Goal: Task Accomplishment & Management: Manage account settings

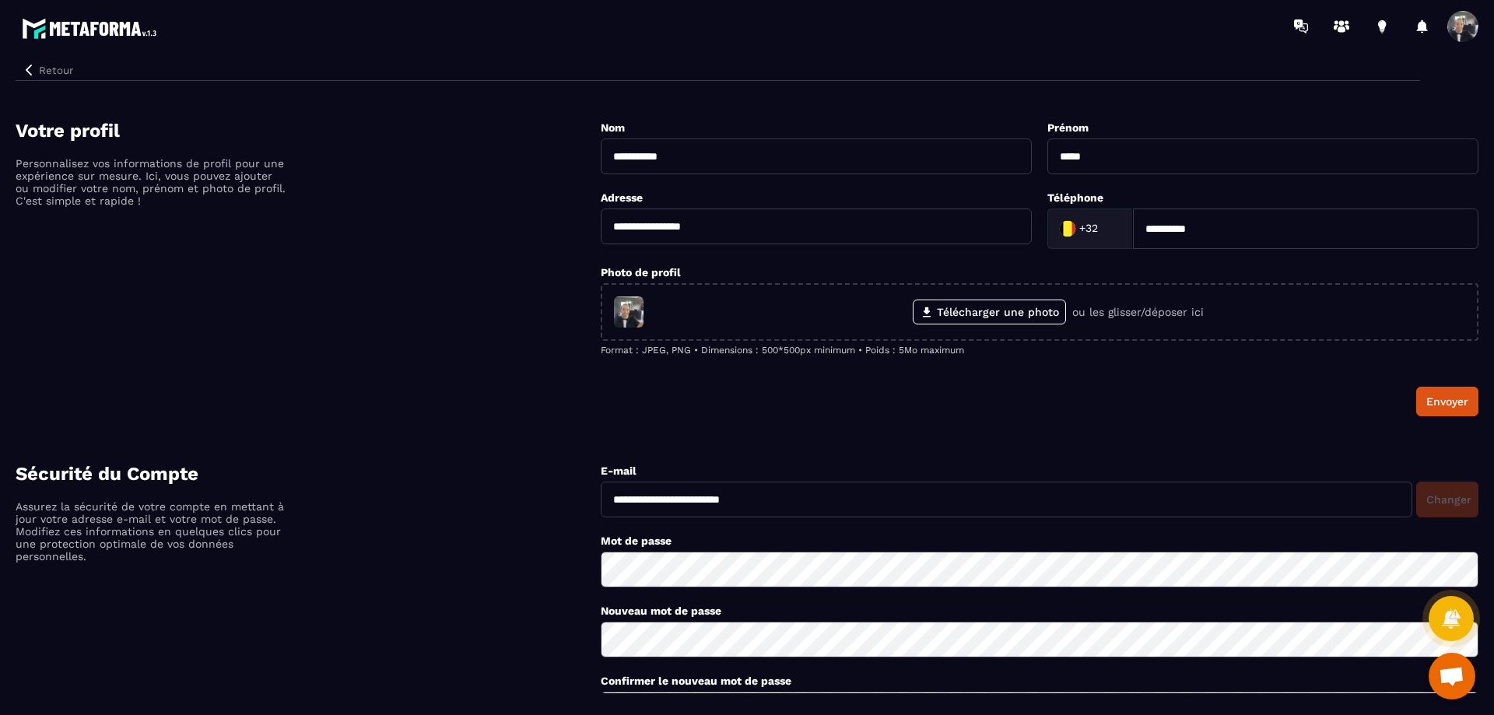
click at [1459, 25] on span at bounding box center [1463, 26] width 31 height 31
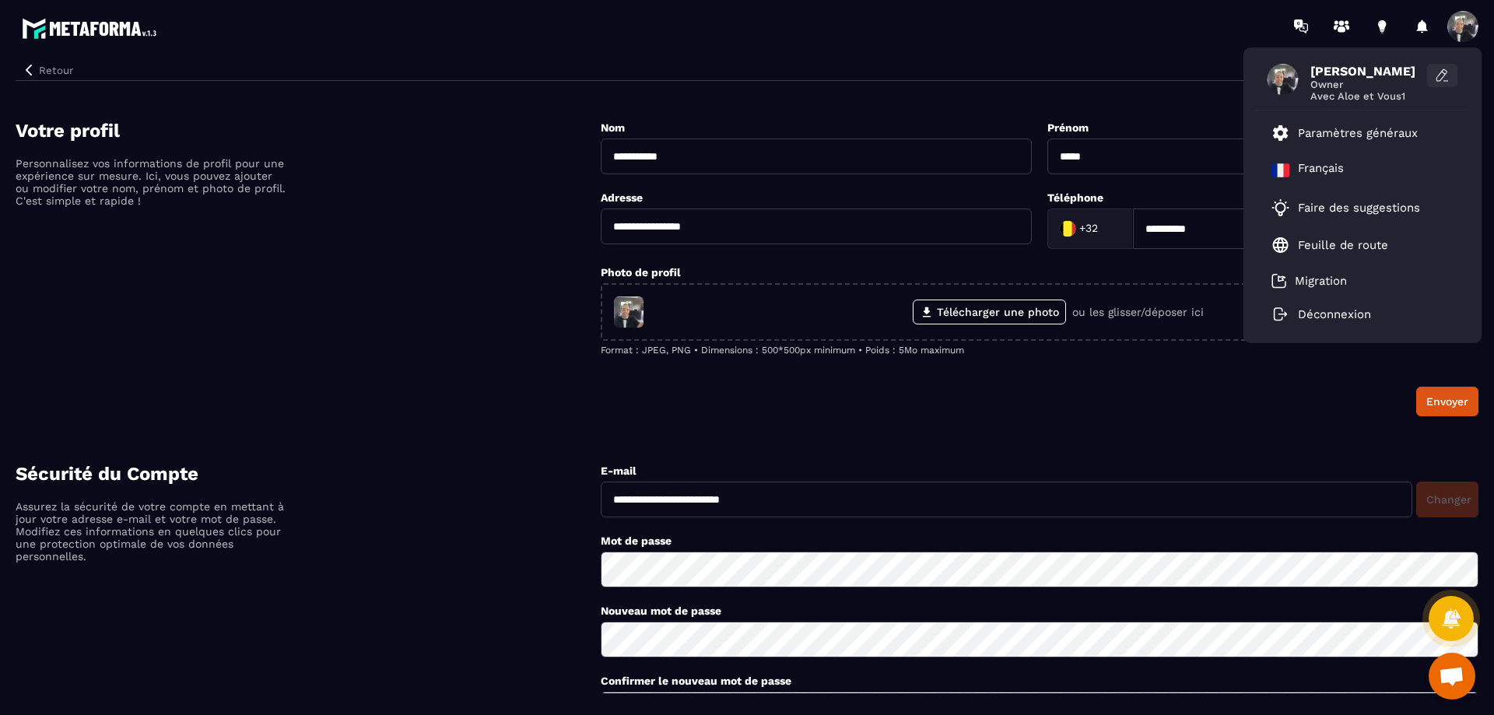
click at [1435, 76] on icon at bounding box center [1443, 76] width 16 height 16
click at [1440, 75] on icon at bounding box center [1443, 76] width 16 height 16
click at [1203, 58] on div "Retour" at bounding box center [718, 66] width 1405 height 29
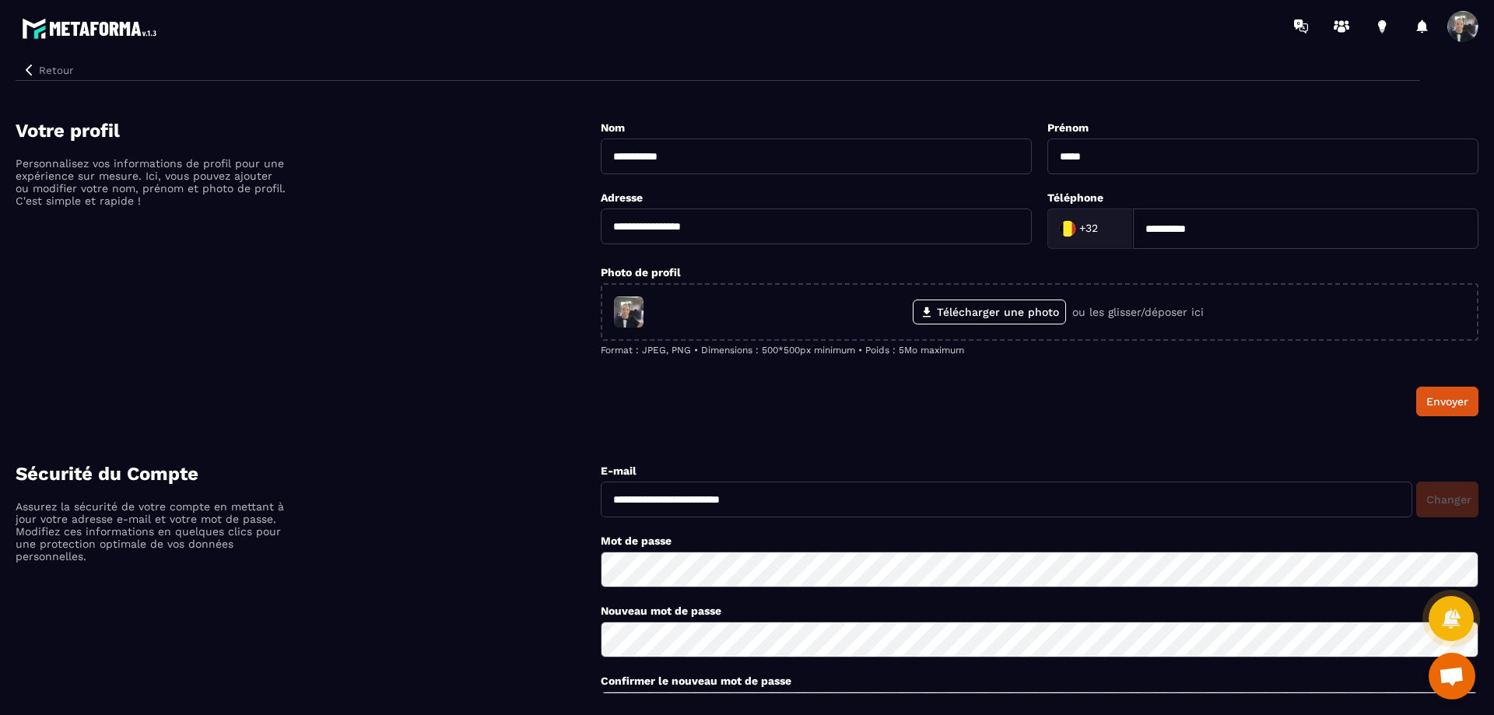
click at [1455, 33] on span at bounding box center [1463, 26] width 31 height 31
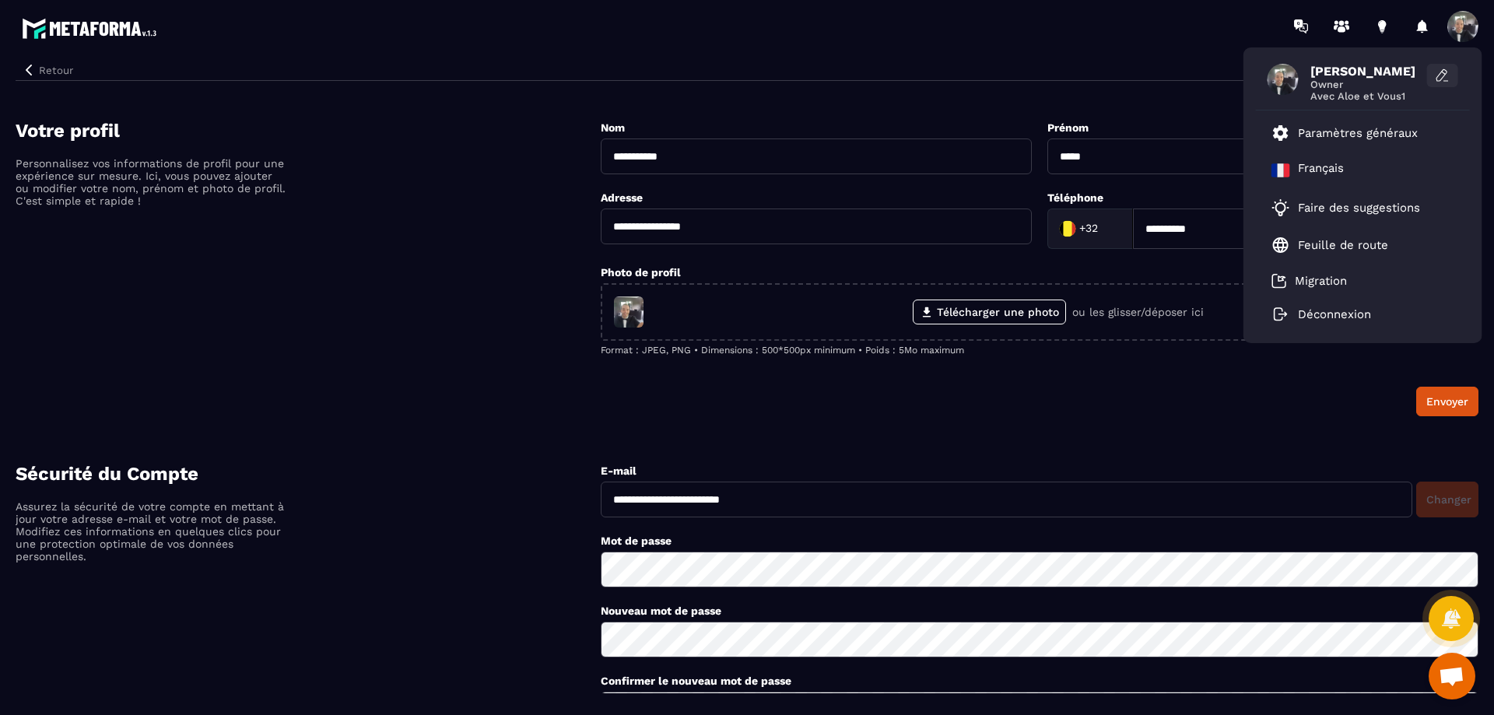
click at [1447, 82] on icon at bounding box center [1443, 76] width 16 height 16
click at [1343, 130] on p "Paramètres généraux" at bounding box center [1358, 133] width 120 height 14
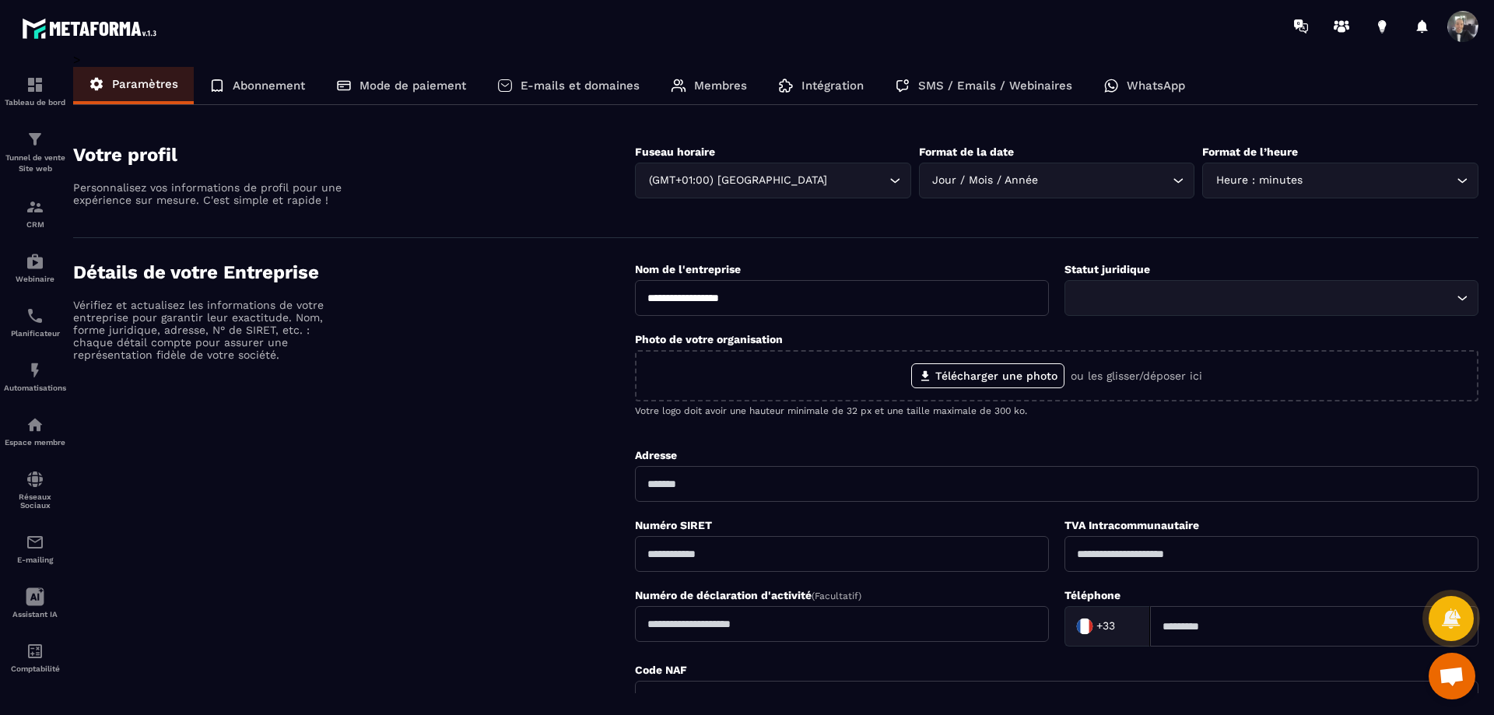
click at [881, 187] on input "Search for option" at bounding box center [857, 180] width 55 height 17
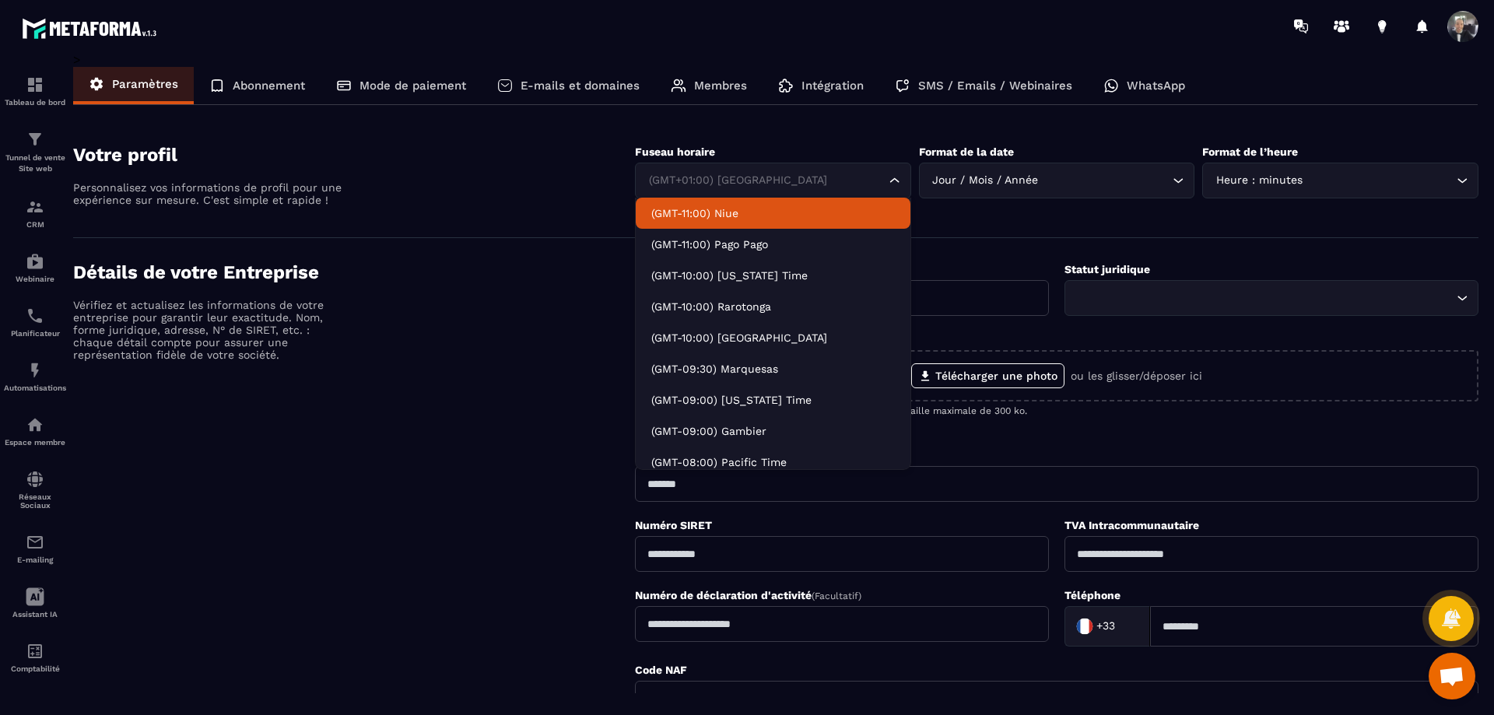
click at [767, 142] on section "Votre profil Personnalisez vos informations de profil pour une expérience sur m…" at bounding box center [776, 180] width 1406 height 118
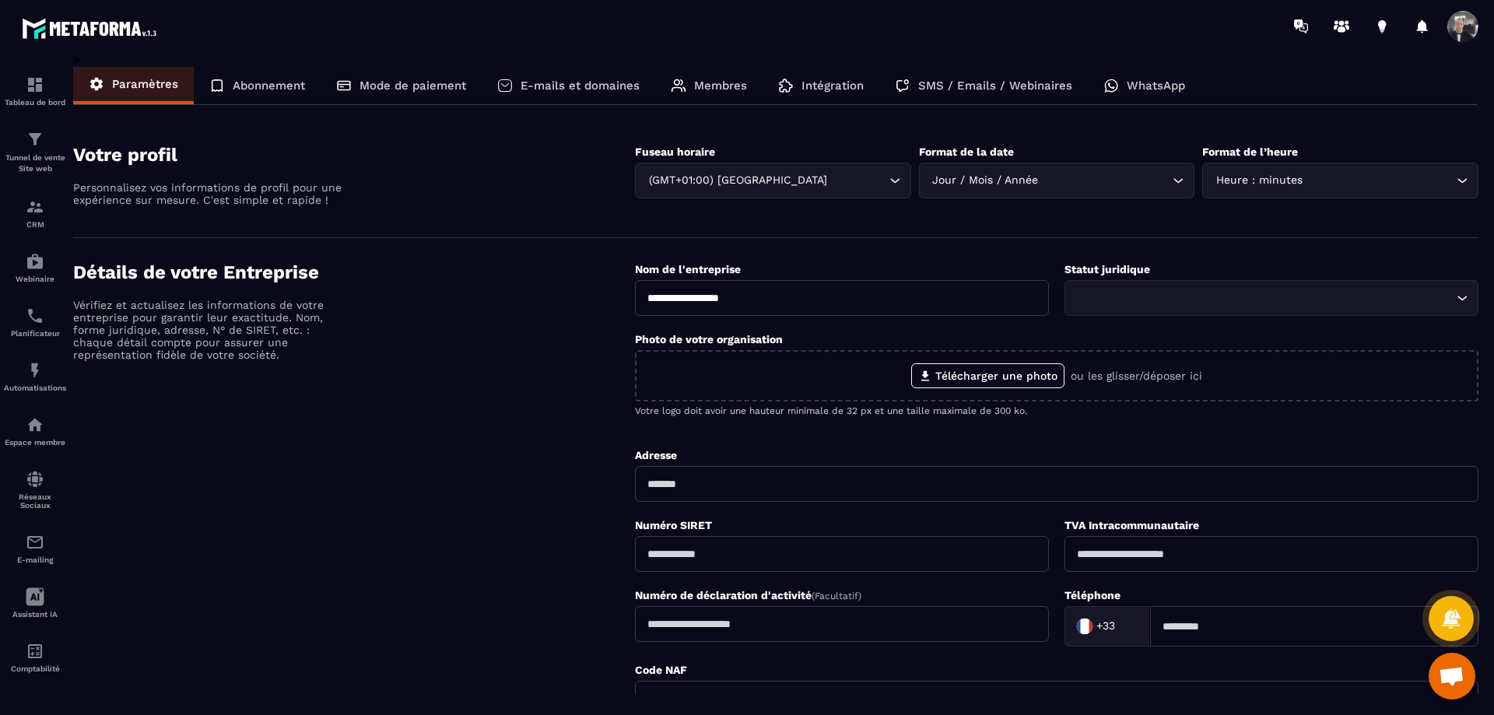
click at [1174, 184] on icon "Search for option" at bounding box center [1179, 181] width 16 height 16
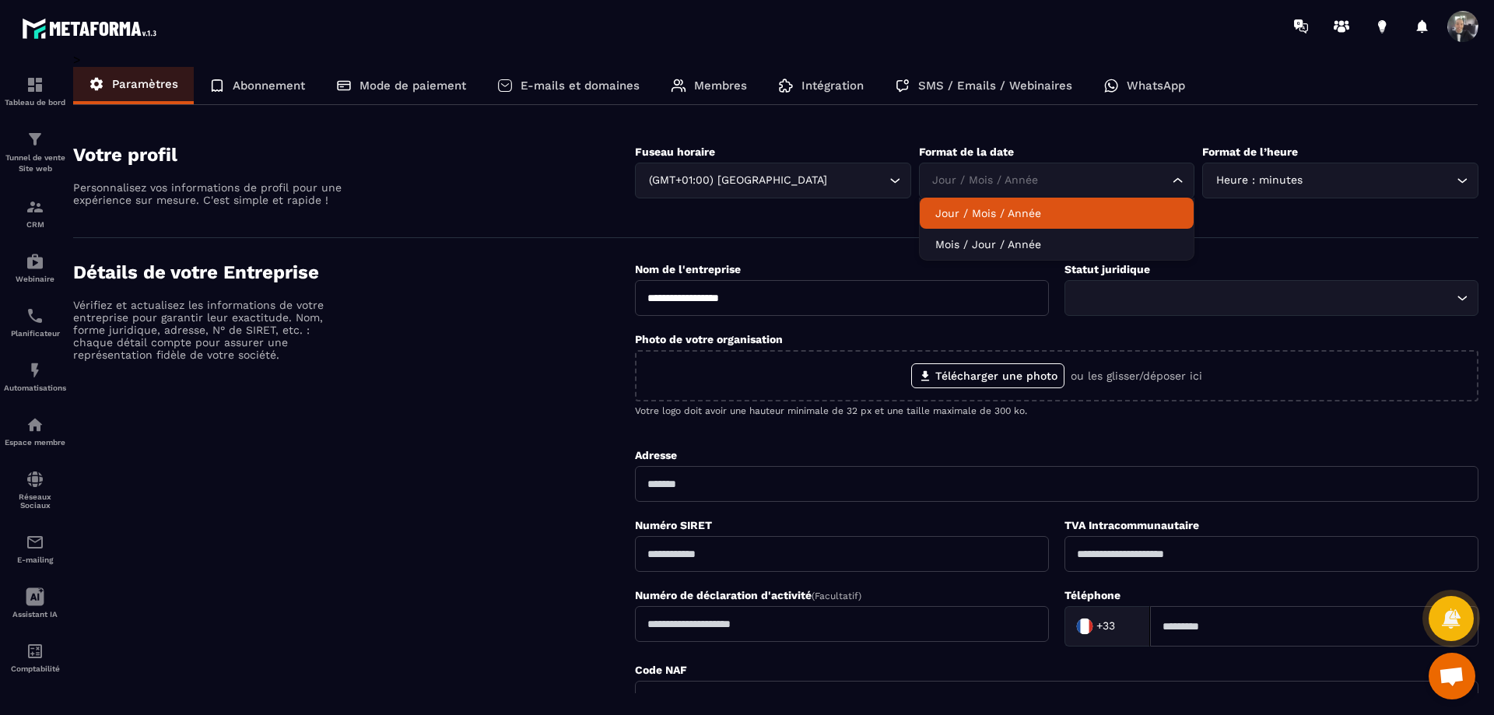
click at [1062, 219] on p "Jour / Mois / Année" at bounding box center [1058, 213] width 244 height 16
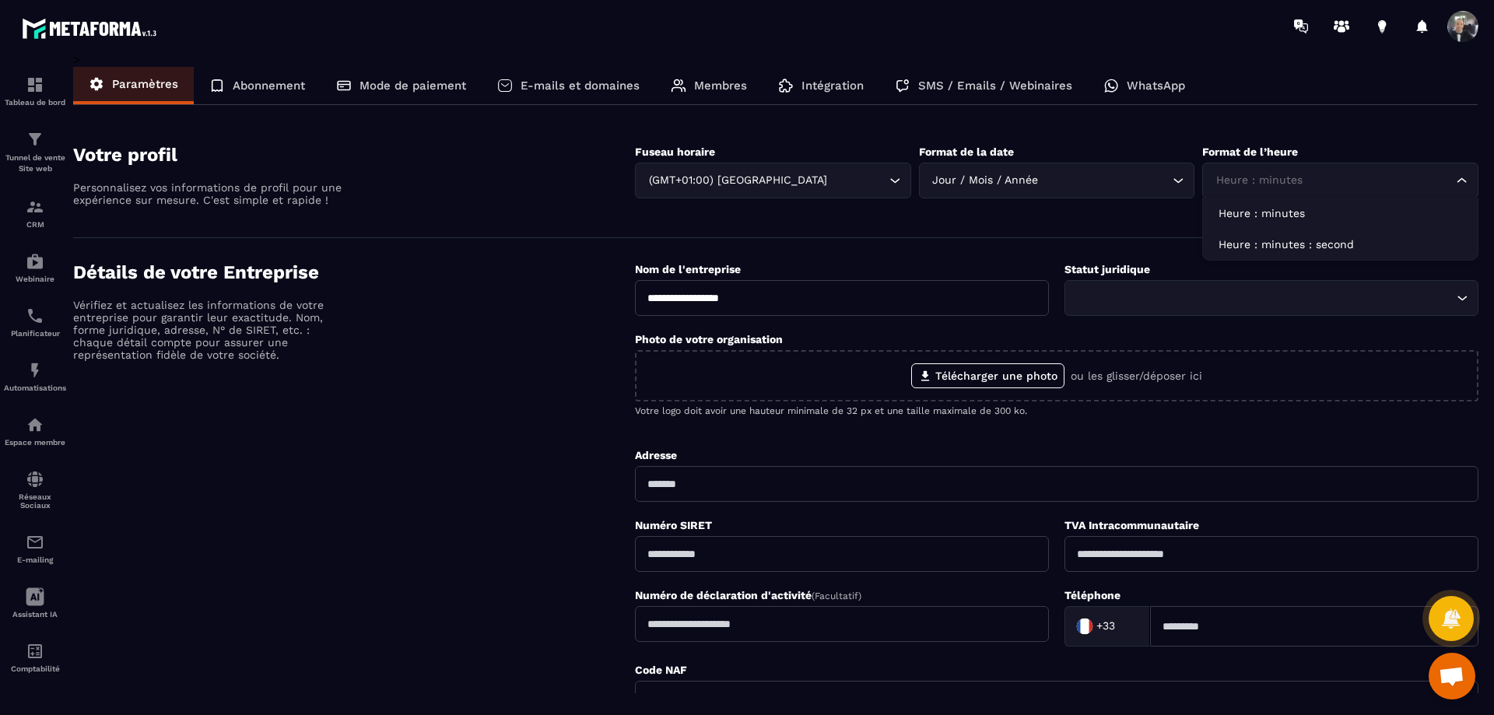
click at [1311, 184] on input "Search for option" at bounding box center [1333, 180] width 241 height 17
click at [1300, 139] on section "Votre profil Personnalisez vos informations de profil pour une expérience sur m…" at bounding box center [776, 180] width 1406 height 118
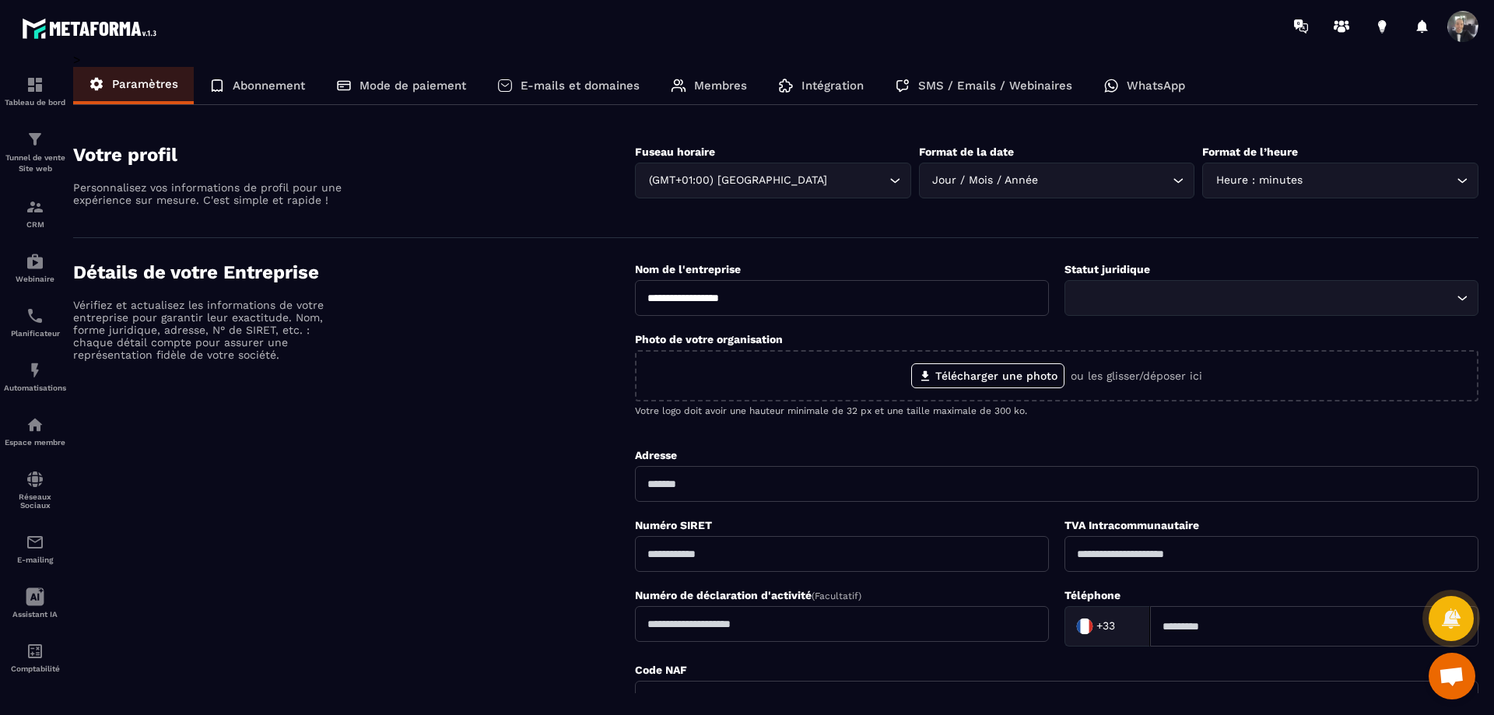
click at [830, 297] on input "**********" at bounding box center [842, 298] width 414 height 36
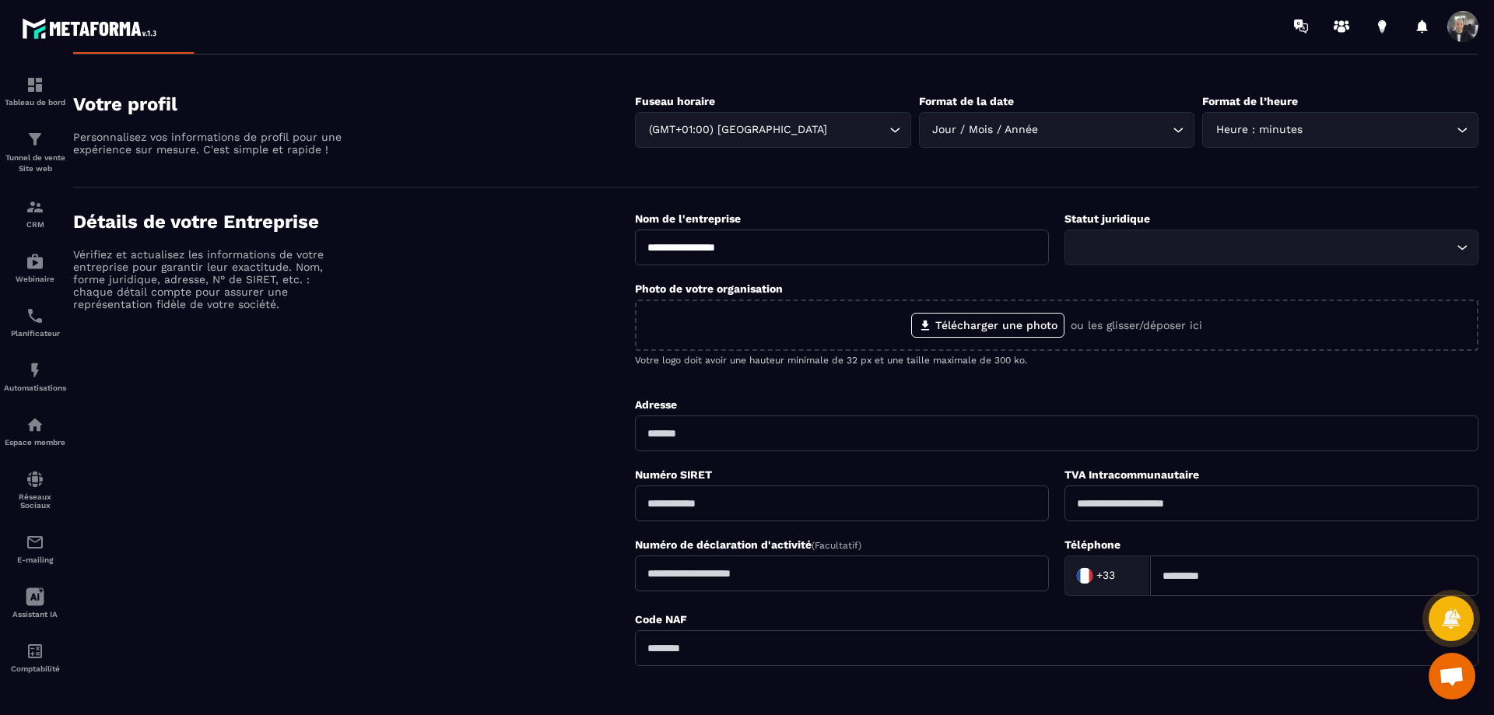
scroll to position [78, 0]
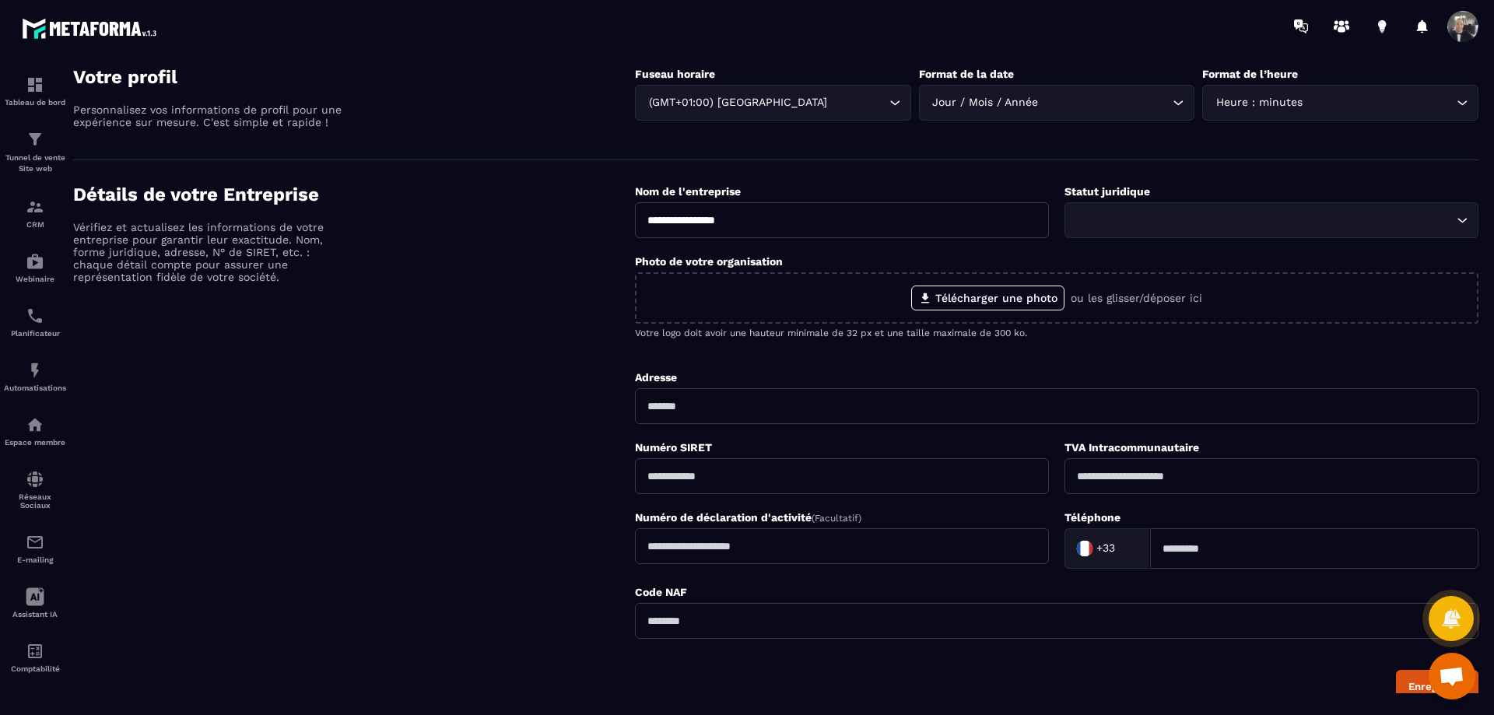
type input "**********"
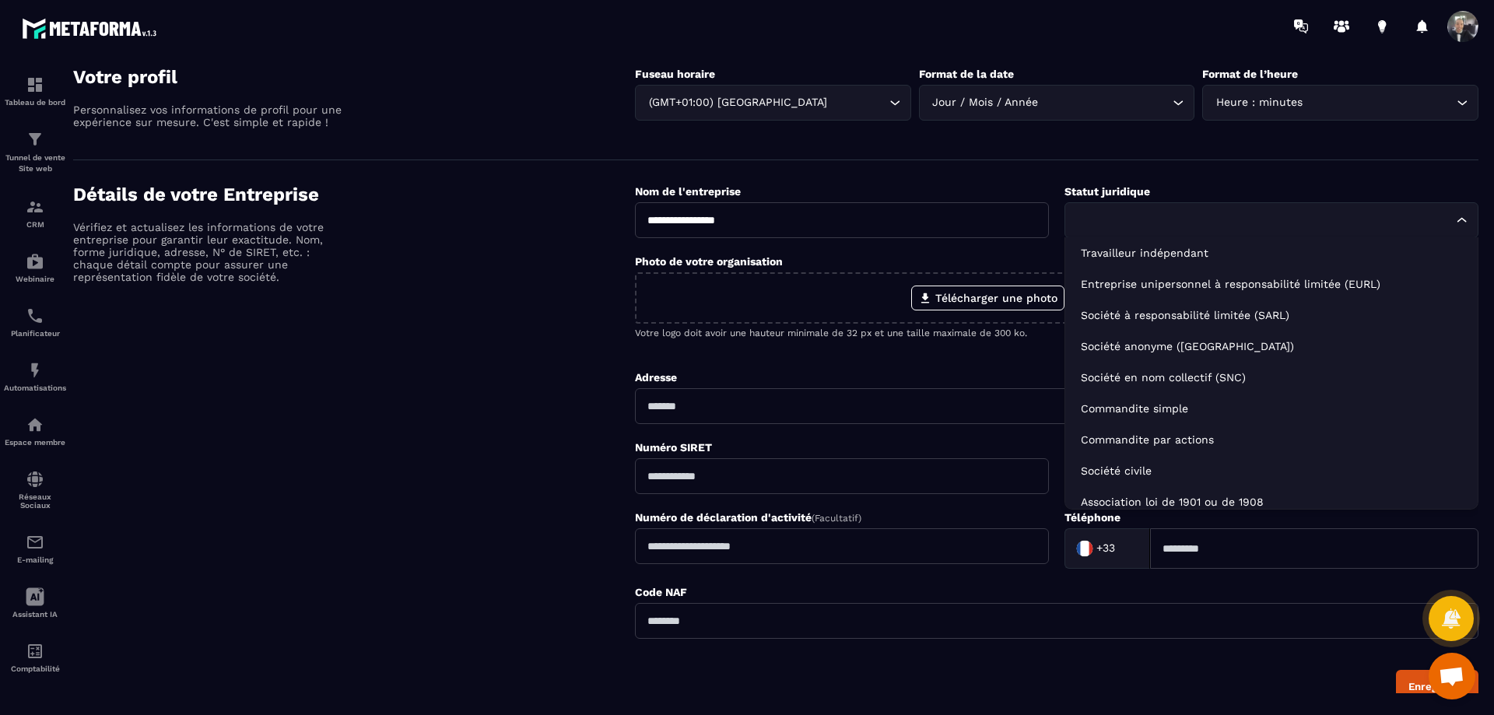
click at [1121, 233] on div "Loading..." at bounding box center [1272, 220] width 414 height 36
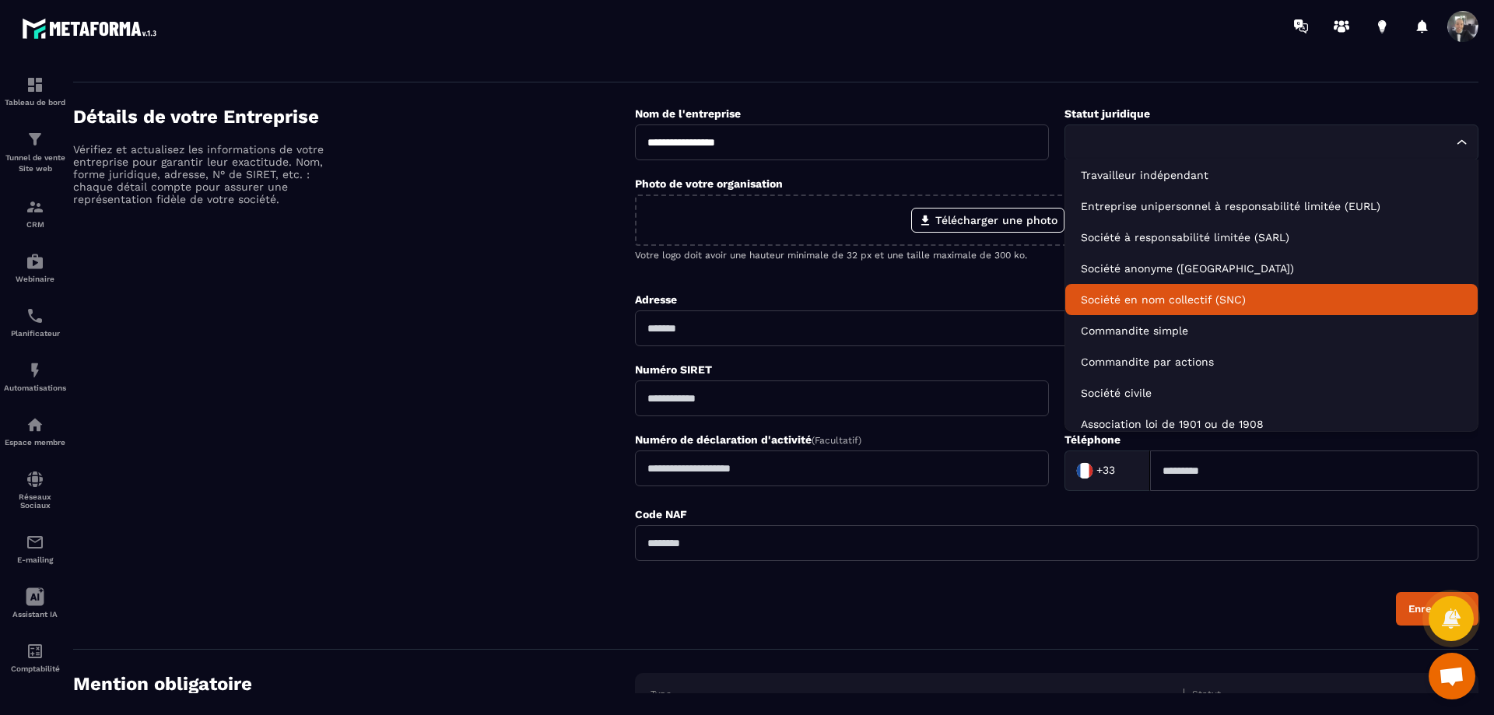
scroll to position [0, 0]
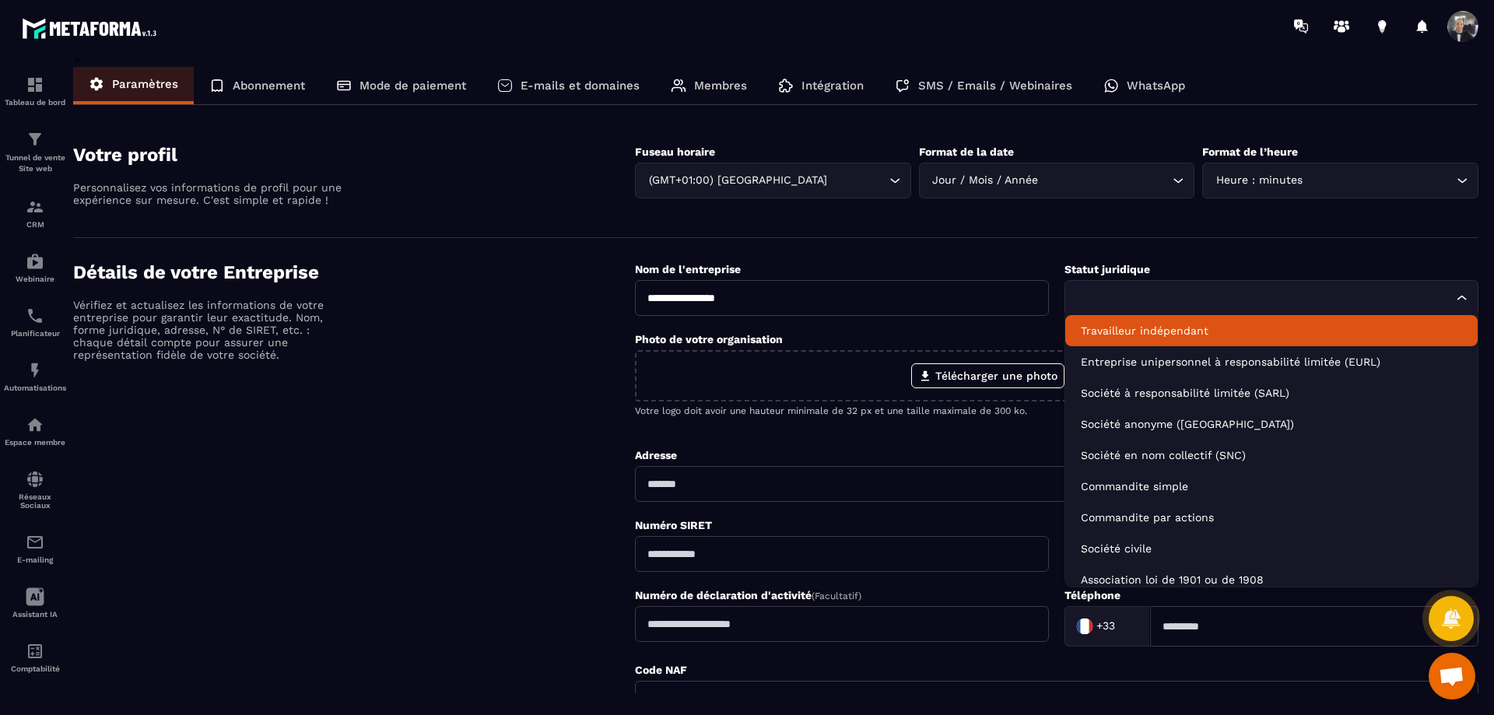
click at [1169, 329] on p "Travailleur indépendant" at bounding box center [1271, 331] width 381 height 16
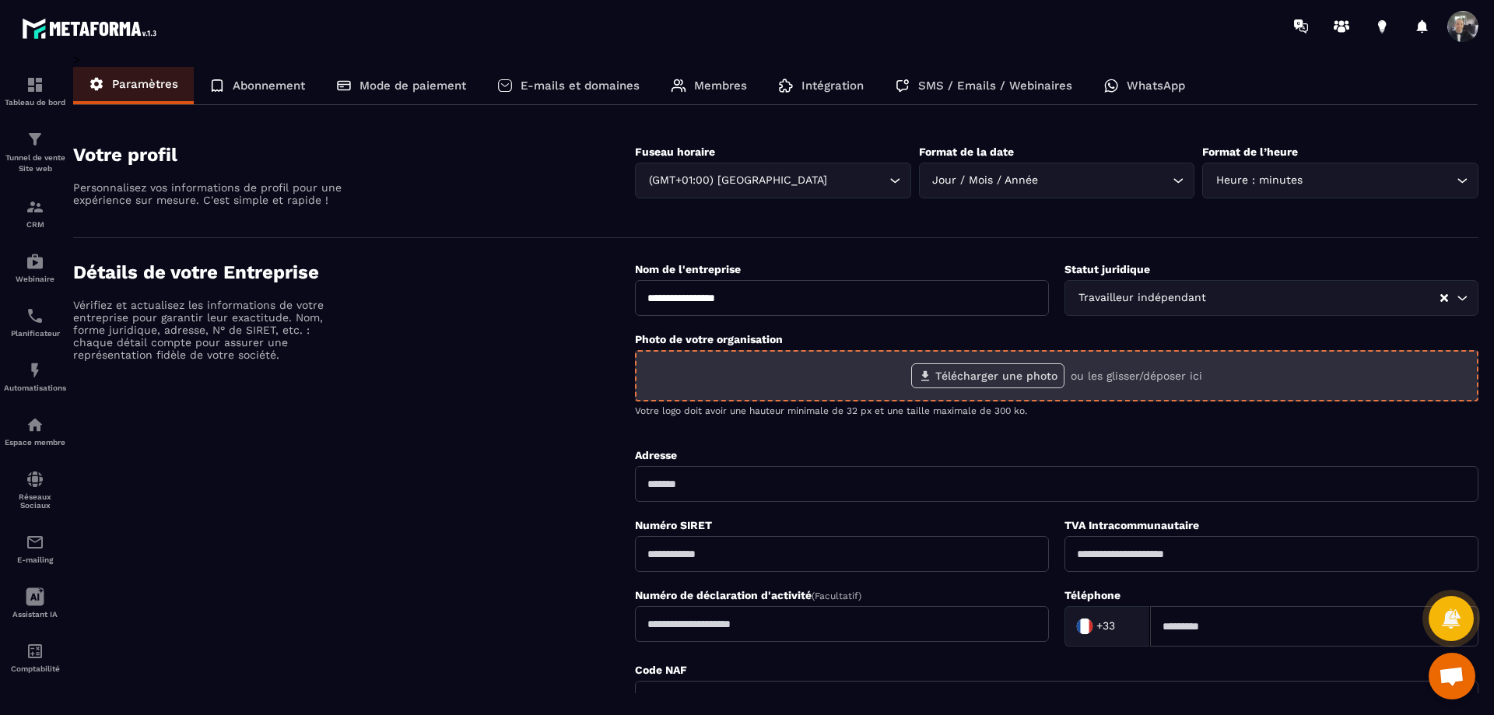
click at [992, 380] on label "Télécharger une photo" at bounding box center [987, 375] width 153 height 25
click at [0, 0] on input "Télécharger une photo" at bounding box center [0, 0] width 0 height 0
click at [1020, 375] on label "Télécharger une photo" at bounding box center [987, 375] width 153 height 25
click at [0, 0] on input "Télécharger une photo" at bounding box center [0, 0] width 0 height 0
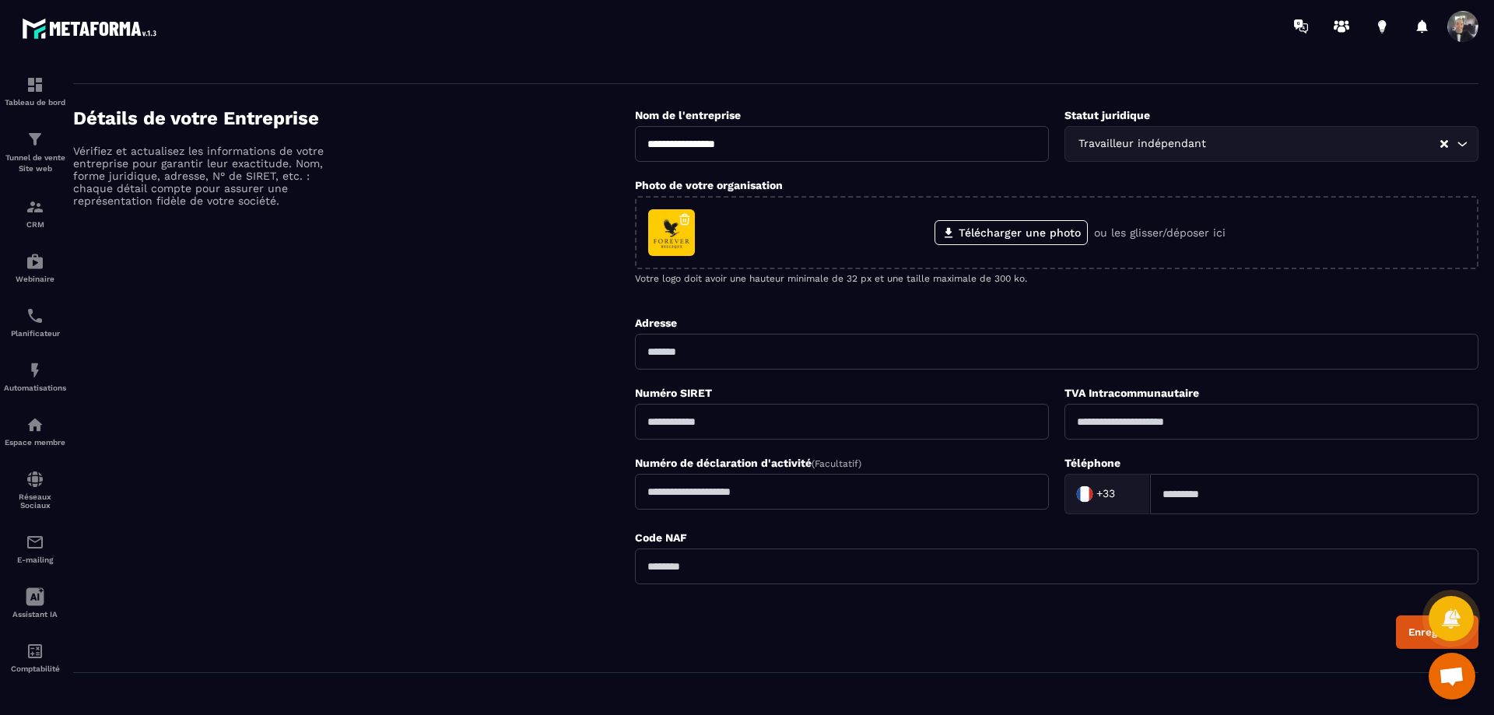
scroll to position [156, 0]
click at [862, 346] on input "text" at bounding box center [1057, 350] width 844 height 36
type input "**********"
click at [1158, 423] on input "text" at bounding box center [1272, 420] width 414 height 36
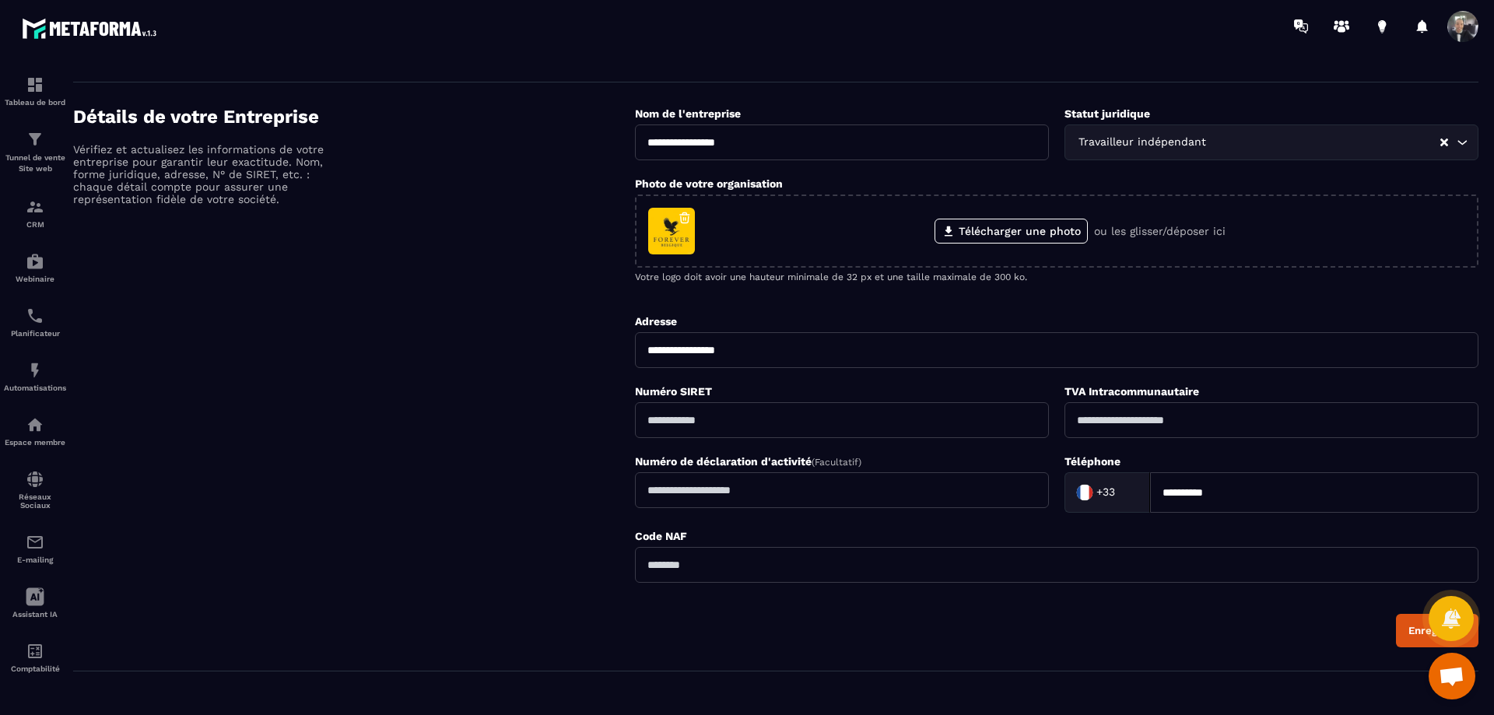
click at [974, 496] on input "text" at bounding box center [842, 490] width 414 height 36
click at [1121, 491] on input "Search for option" at bounding box center [1126, 492] width 16 height 23
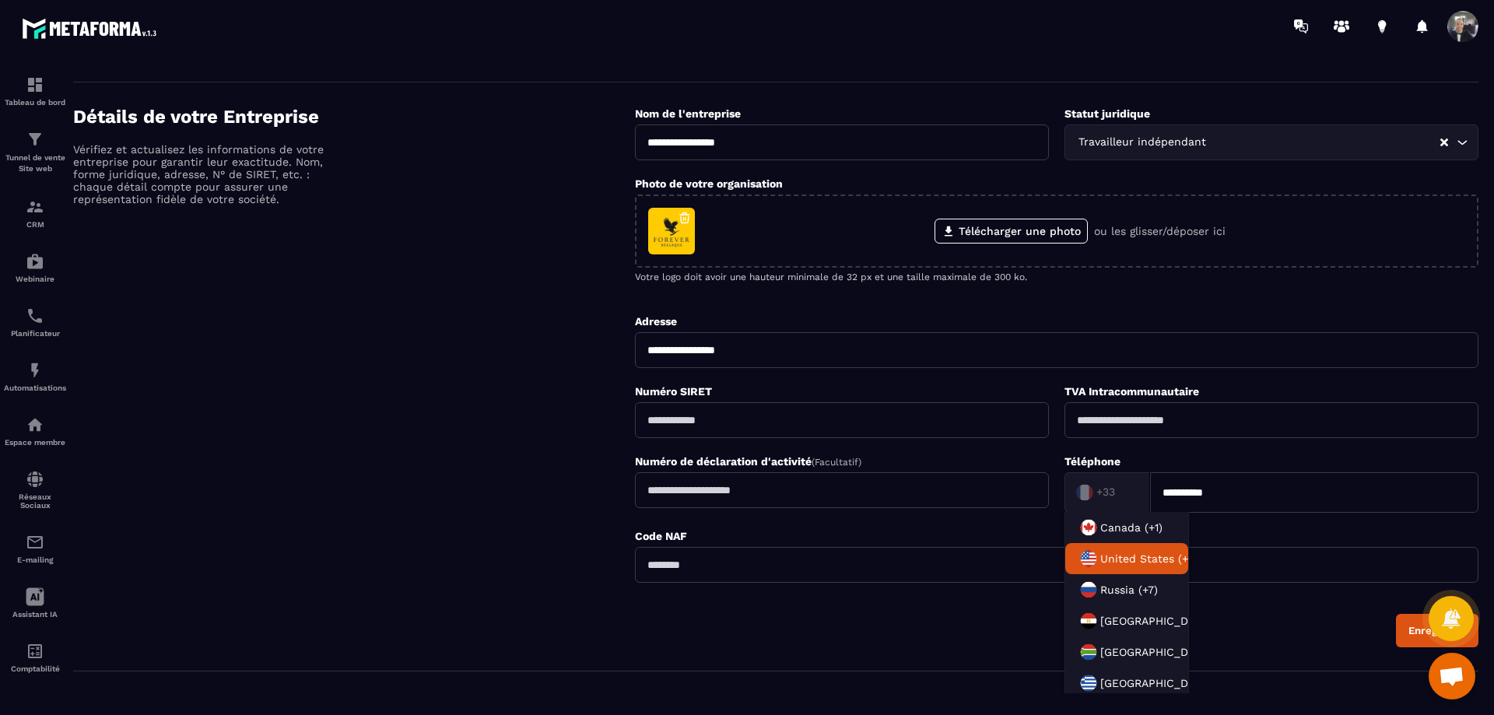
scroll to position [78, 0]
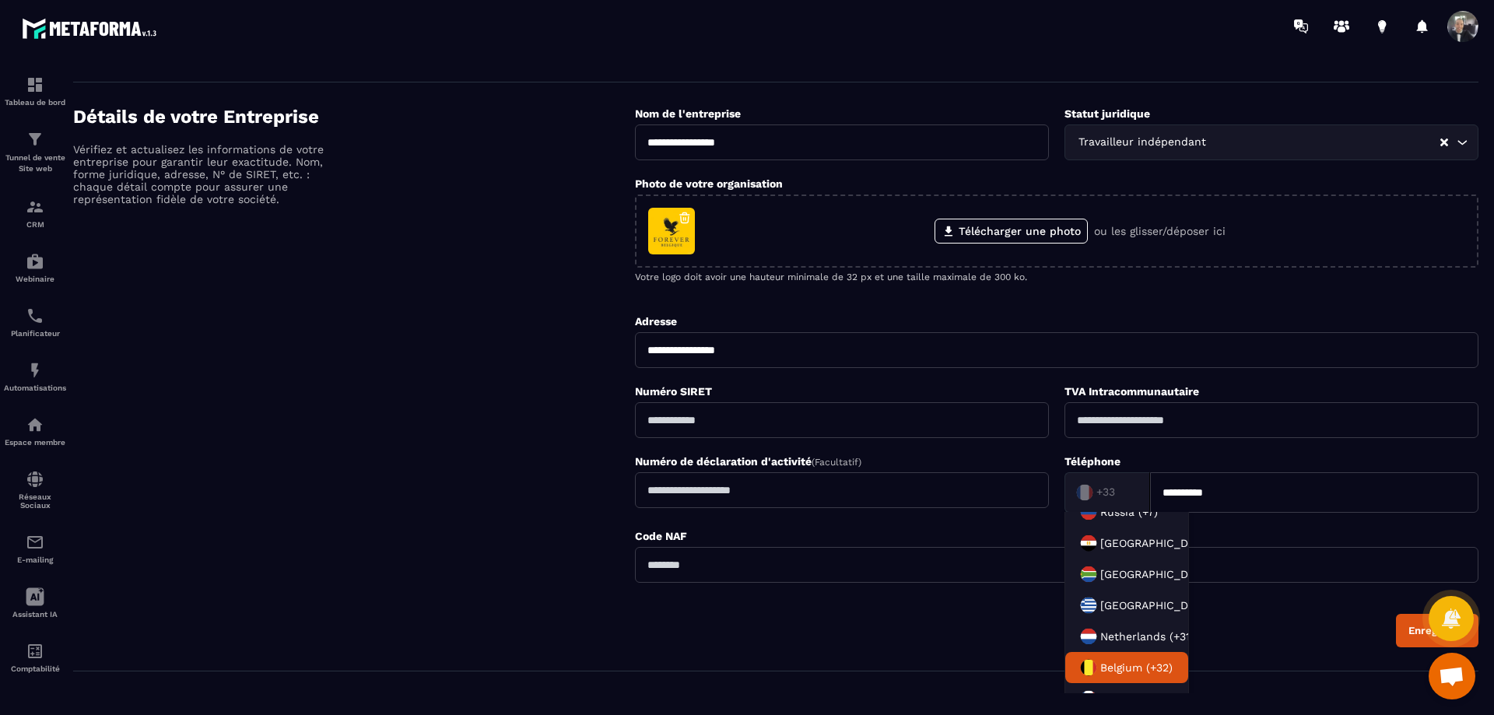
click at [1109, 675] on span "Belgium (+32)" at bounding box center [1137, 668] width 72 height 16
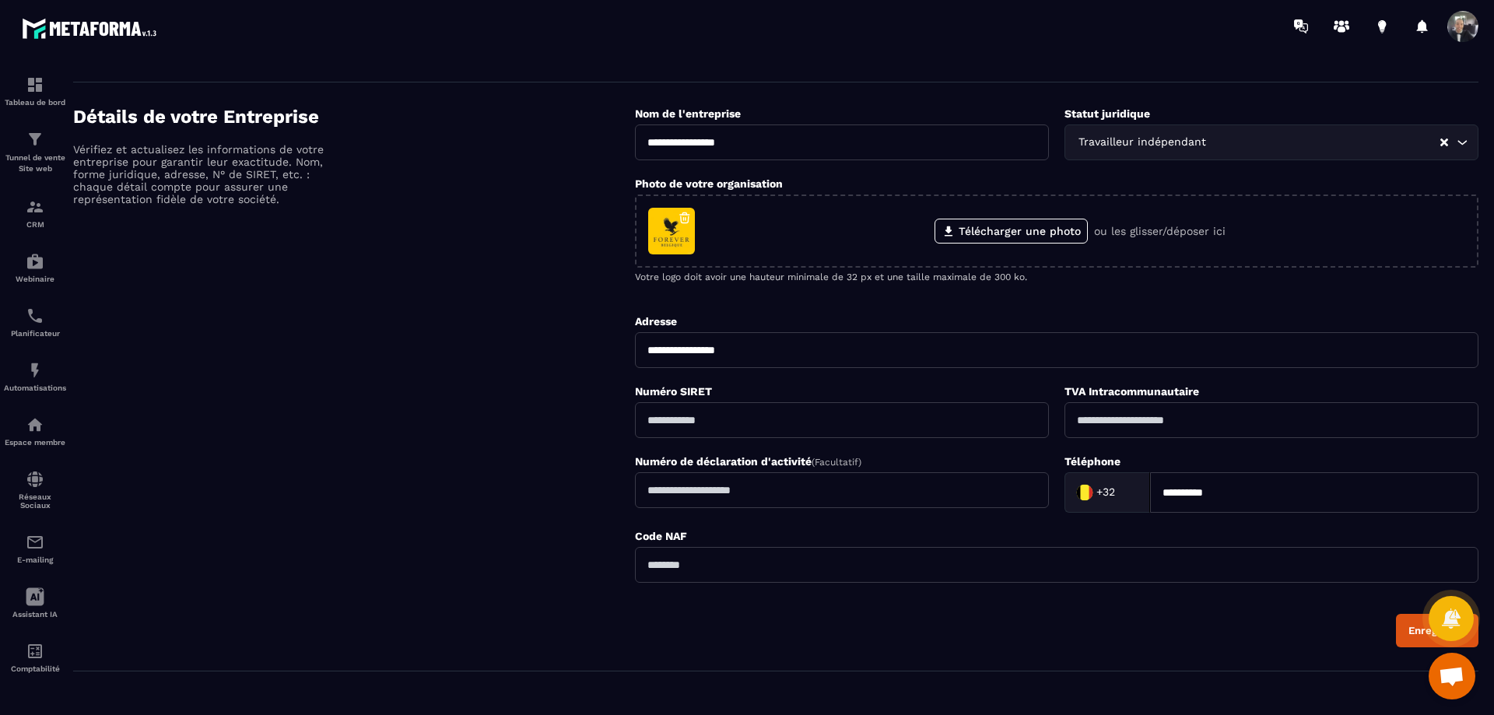
click at [819, 572] on input "text" at bounding box center [1057, 565] width 844 height 36
click at [1096, 425] on input "text" at bounding box center [1272, 420] width 414 height 36
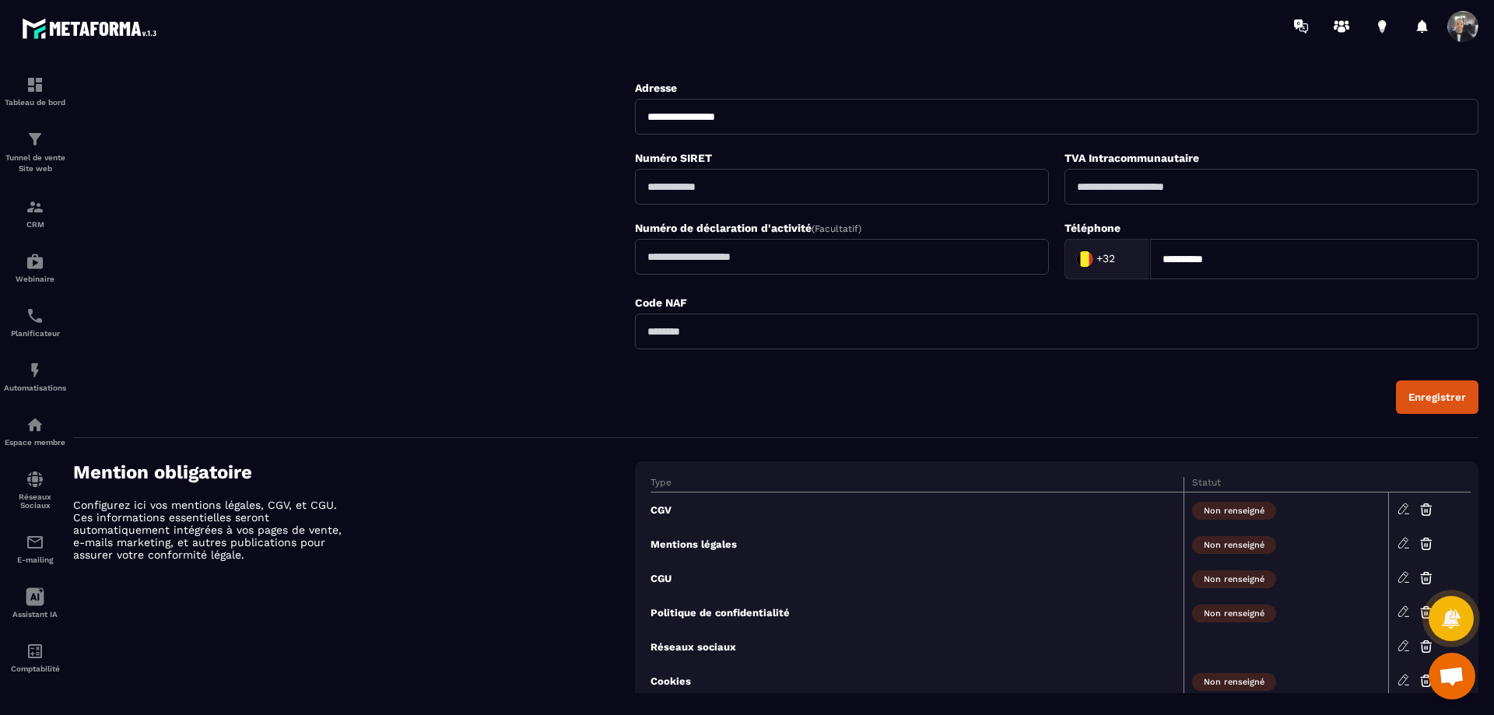
scroll to position [311, 0]
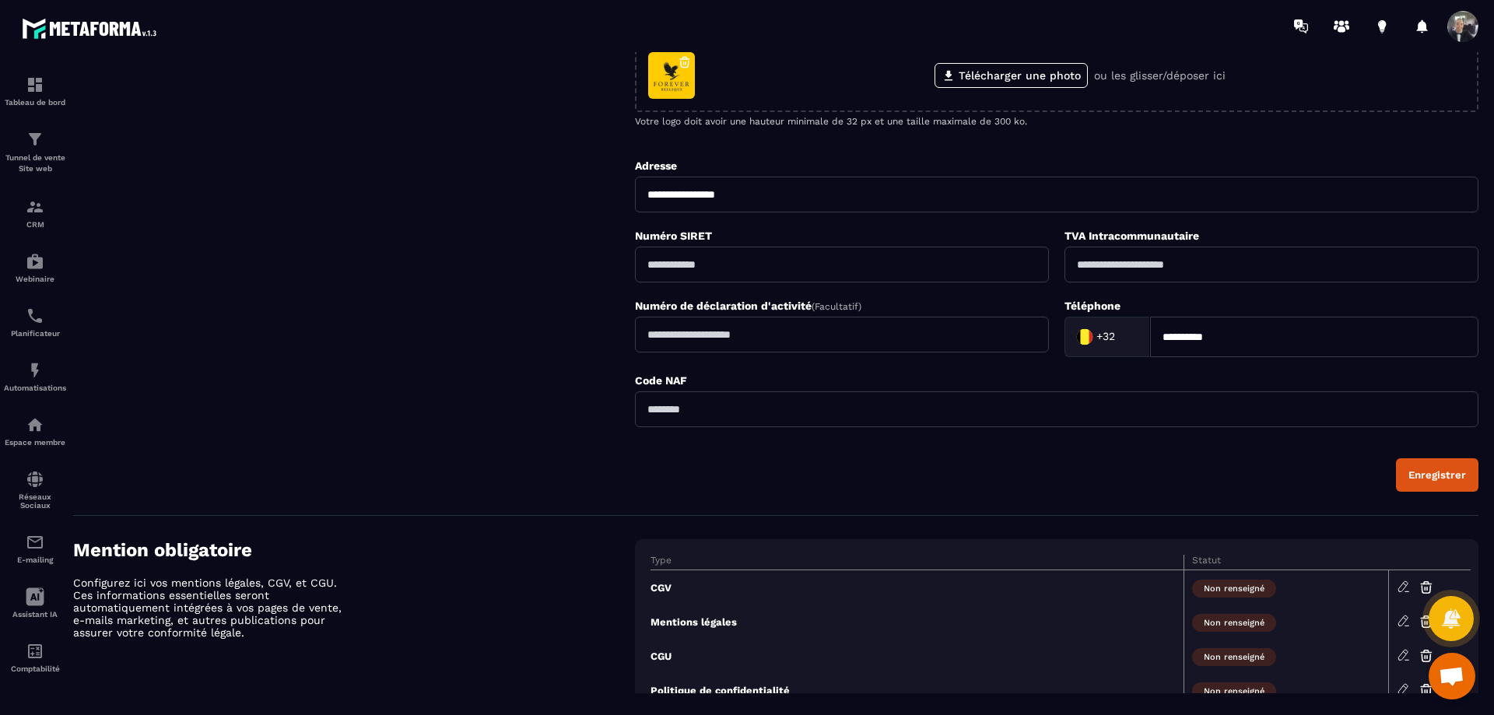
paste input "**********"
click at [1139, 268] on input "**********" at bounding box center [1272, 265] width 414 height 36
click at [1120, 268] on input "**********" at bounding box center [1272, 265] width 414 height 36
type input "**********"
click at [949, 270] on input "text" at bounding box center [842, 265] width 414 height 36
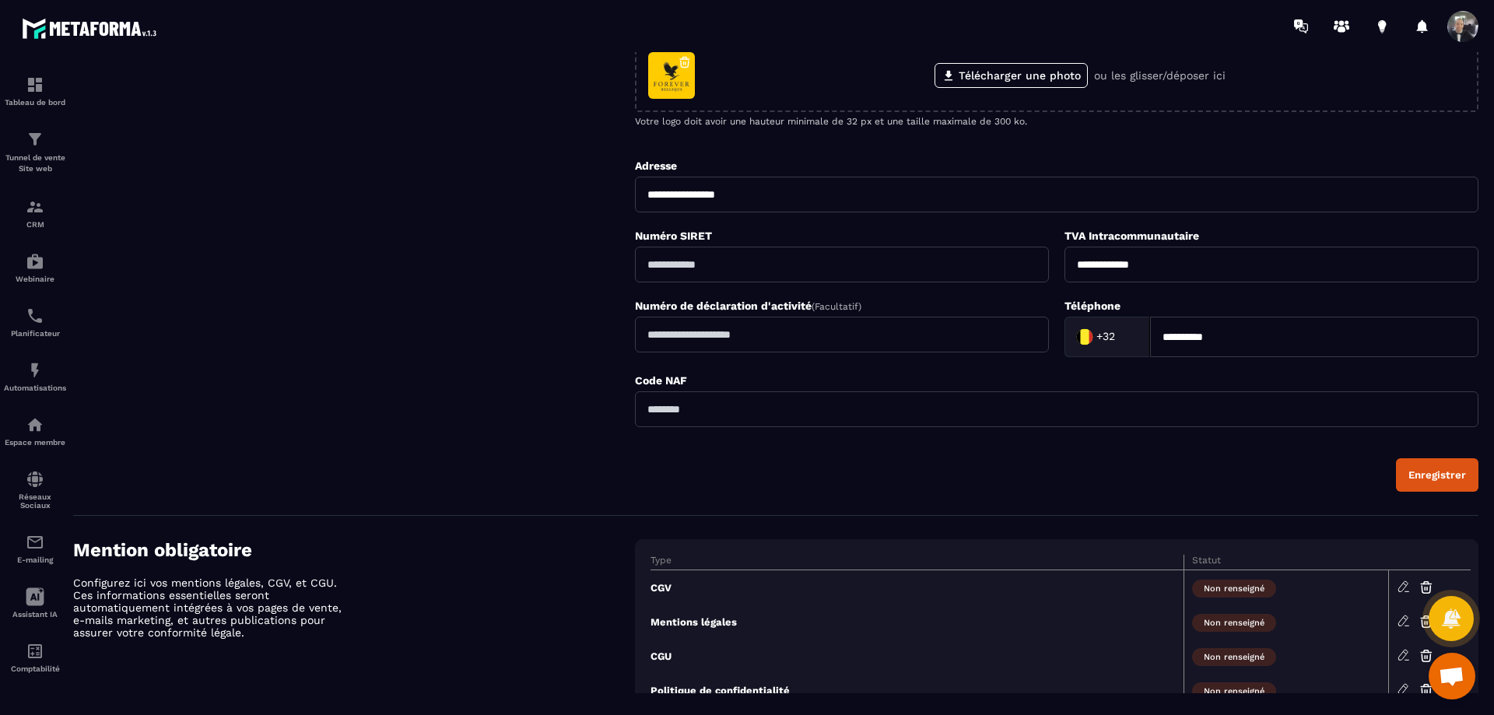
click at [1435, 487] on button "Enregistrer" at bounding box center [1437, 474] width 83 height 33
